Goal: Obtain resource: Obtain resource

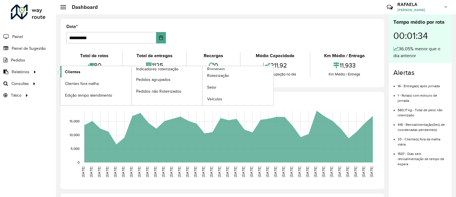
click at [79, 73] on span "Clientes" at bounding box center [72, 72] width 15 height 6
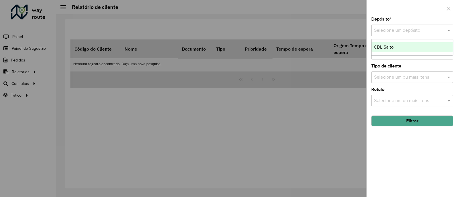
click at [390, 28] on input "text" at bounding box center [406, 30] width 65 height 7
click at [387, 46] on span "CDL Salto" at bounding box center [384, 47] width 20 height 5
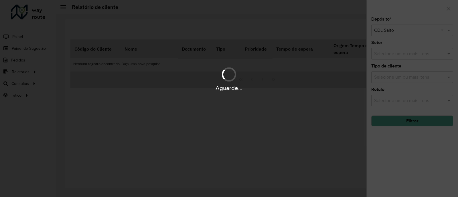
click at [385, 54] on div "Aguarde..." at bounding box center [229, 98] width 458 height 197
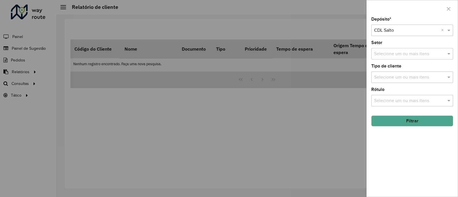
click at [385, 56] on input "text" at bounding box center [409, 54] width 73 height 7
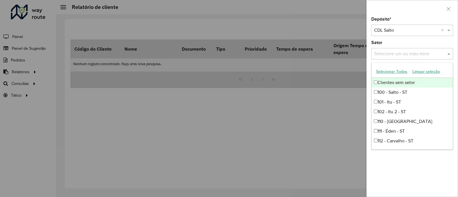
click at [384, 69] on button "Selecionar Todos" at bounding box center [392, 71] width 36 height 9
click at [386, 42] on div "Setor Selecione um ou mais itens 90 itens selecionados ×" at bounding box center [412, 50] width 82 height 19
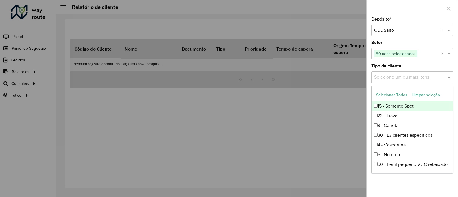
click at [389, 79] on input "text" at bounding box center [409, 77] width 73 height 7
click at [382, 95] on button "Selecionar Todos" at bounding box center [392, 95] width 36 height 9
click at [419, 68] on div "Tipo de cliente Selecione um ou mais itens 15 itens selecionados ×" at bounding box center [412, 73] width 82 height 19
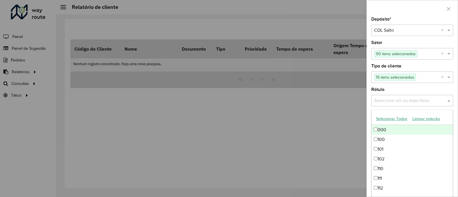
click at [408, 102] on input "text" at bounding box center [409, 101] width 73 height 7
click at [401, 118] on button "Selecionar Todos" at bounding box center [392, 119] width 36 height 9
click at [350, 127] on div at bounding box center [229, 98] width 458 height 197
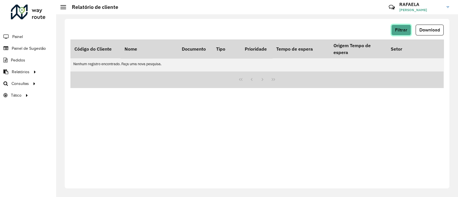
click at [405, 34] on button "Filtrar" at bounding box center [401, 30] width 20 height 11
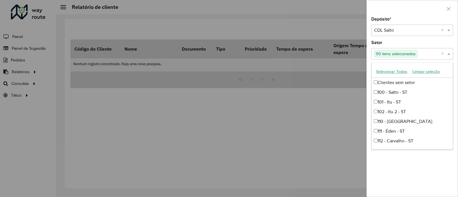
click at [441, 53] on input "text" at bounding box center [429, 54] width 24 height 7
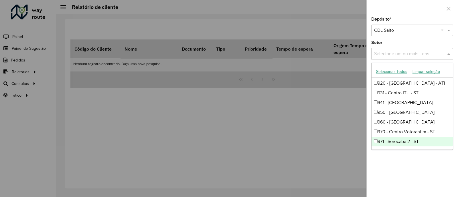
click at [427, 44] on div "Setor Selecione um ou mais itens" at bounding box center [412, 50] width 82 height 19
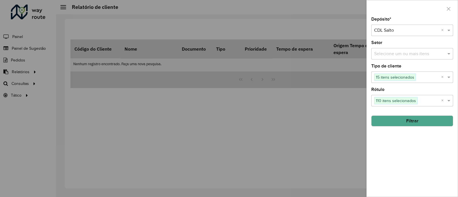
click at [440, 77] on input "text" at bounding box center [428, 77] width 25 height 7
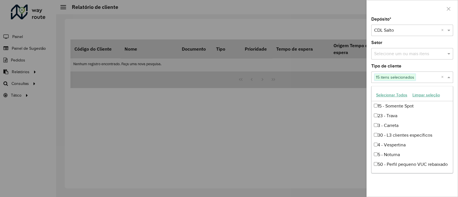
scroll to position [77, 0]
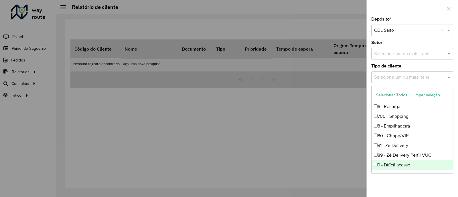
click at [434, 67] on div "Tipo de cliente Selecione um ou mais itens" at bounding box center [412, 73] width 82 height 19
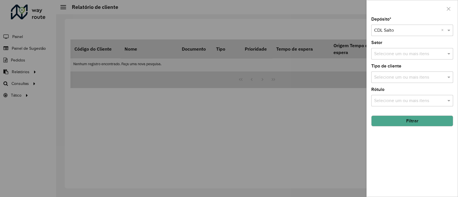
click at [425, 124] on button "Filtrar" at bounding box center [412, 121] width 82 height 11
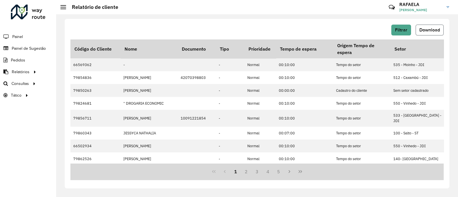
click at [429, 26] on button "Download" at bounding box center [430, 30] width 28 height 11
